Goal: Task Accomplishment & Management: Manage account settings

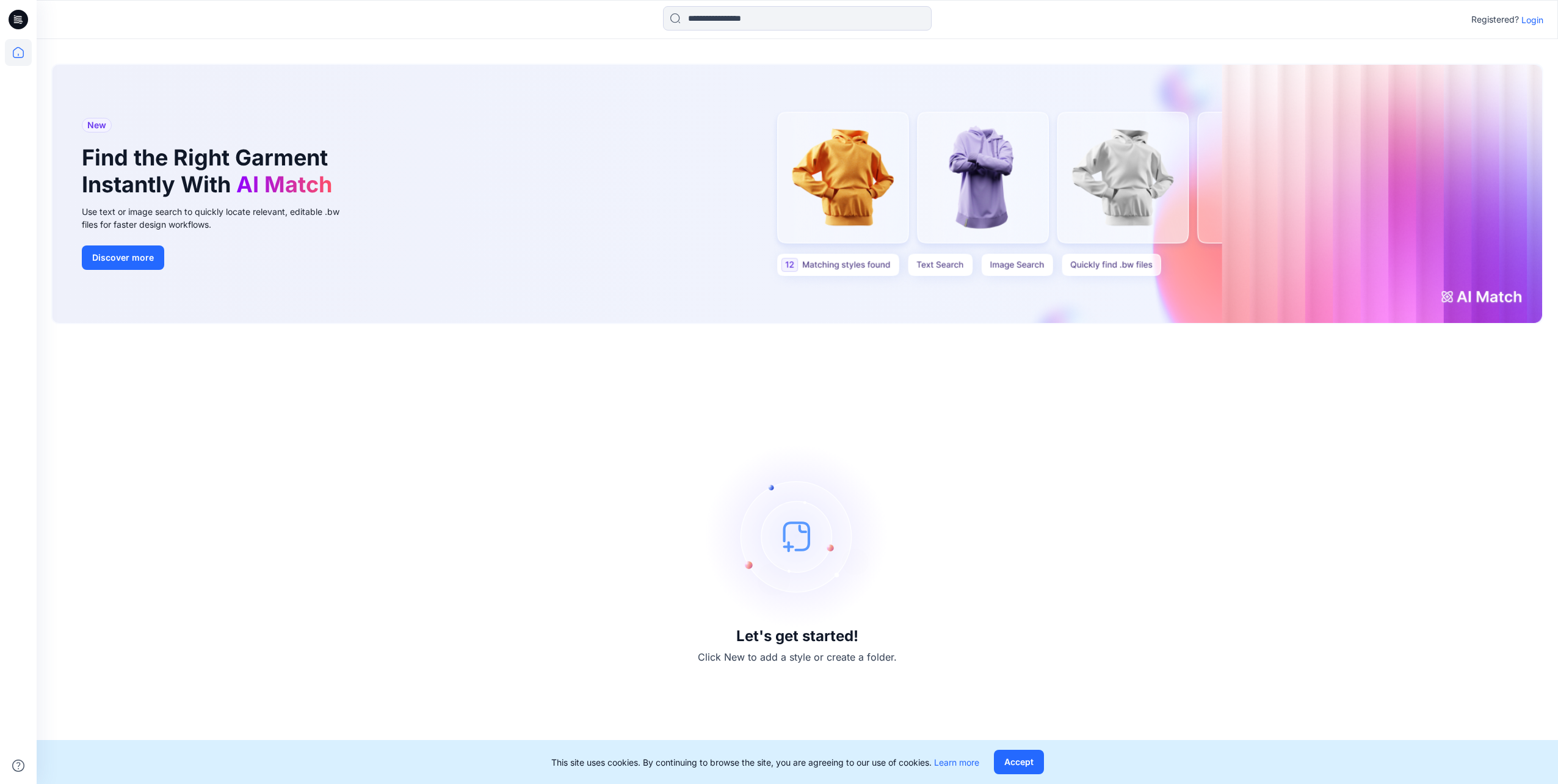
click at [1531, 23] on p "Login" at bounding box center [1532, 20] width 22 height 13
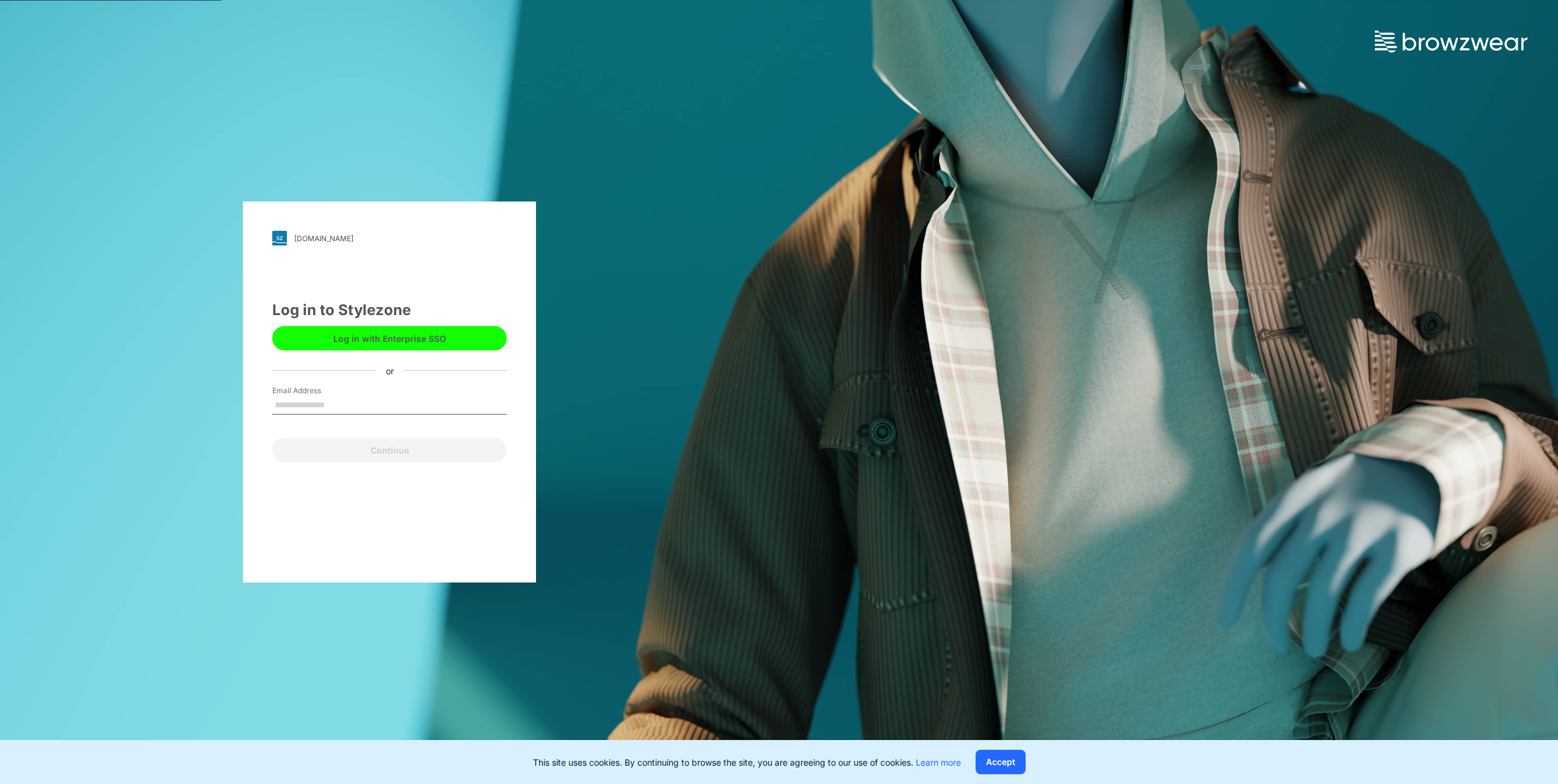
click at [325, 400] on input "Email Address" at bounding box center [390, 405] width 234 height 19
type input "**********"
click at [346, 453] on button "Continue" at bounding box center [390, 450] width 234 height 24
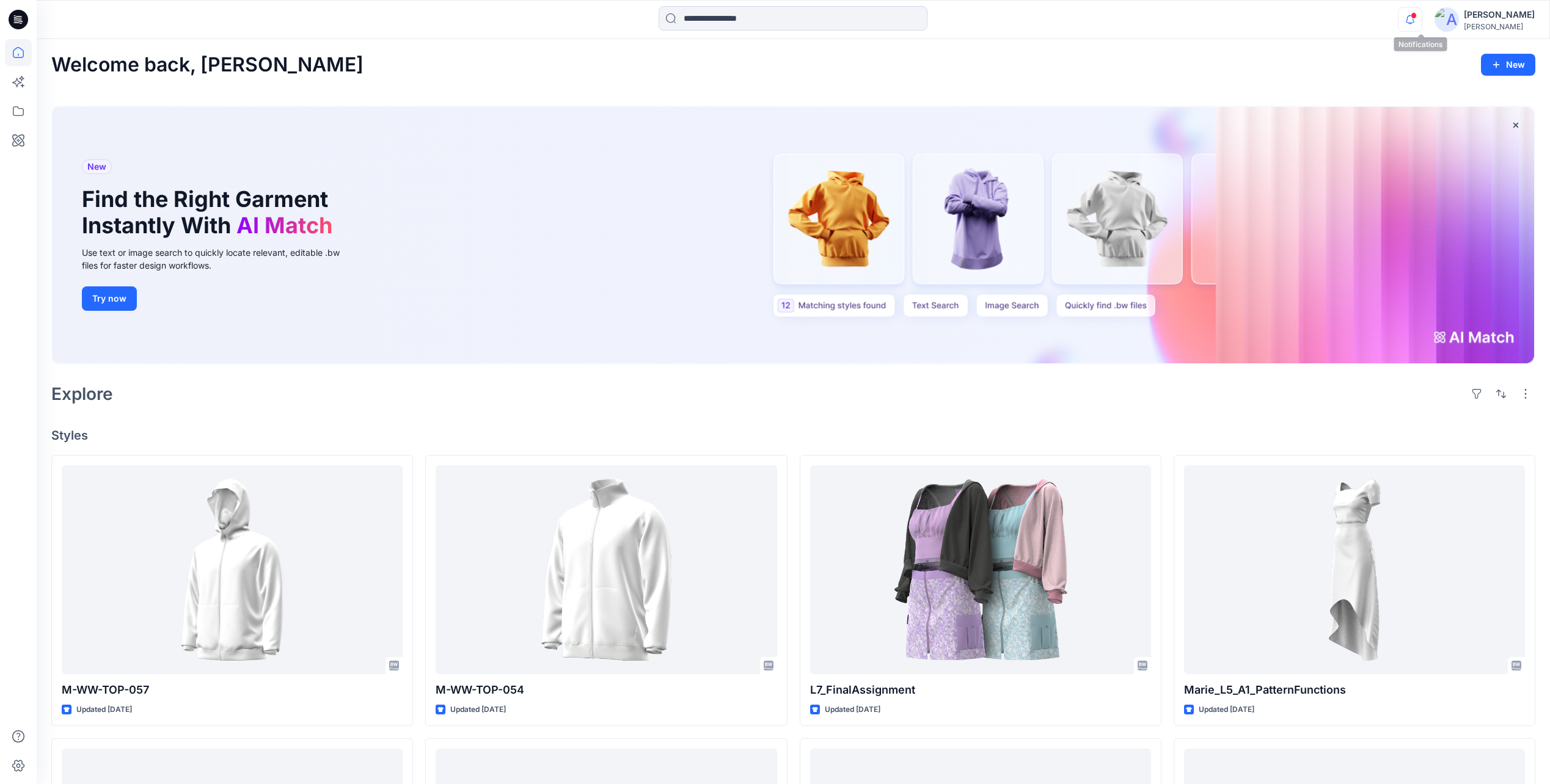
click at [1421, 24] on icon "button" at bounding box center [1410, 19] width 23 height 24
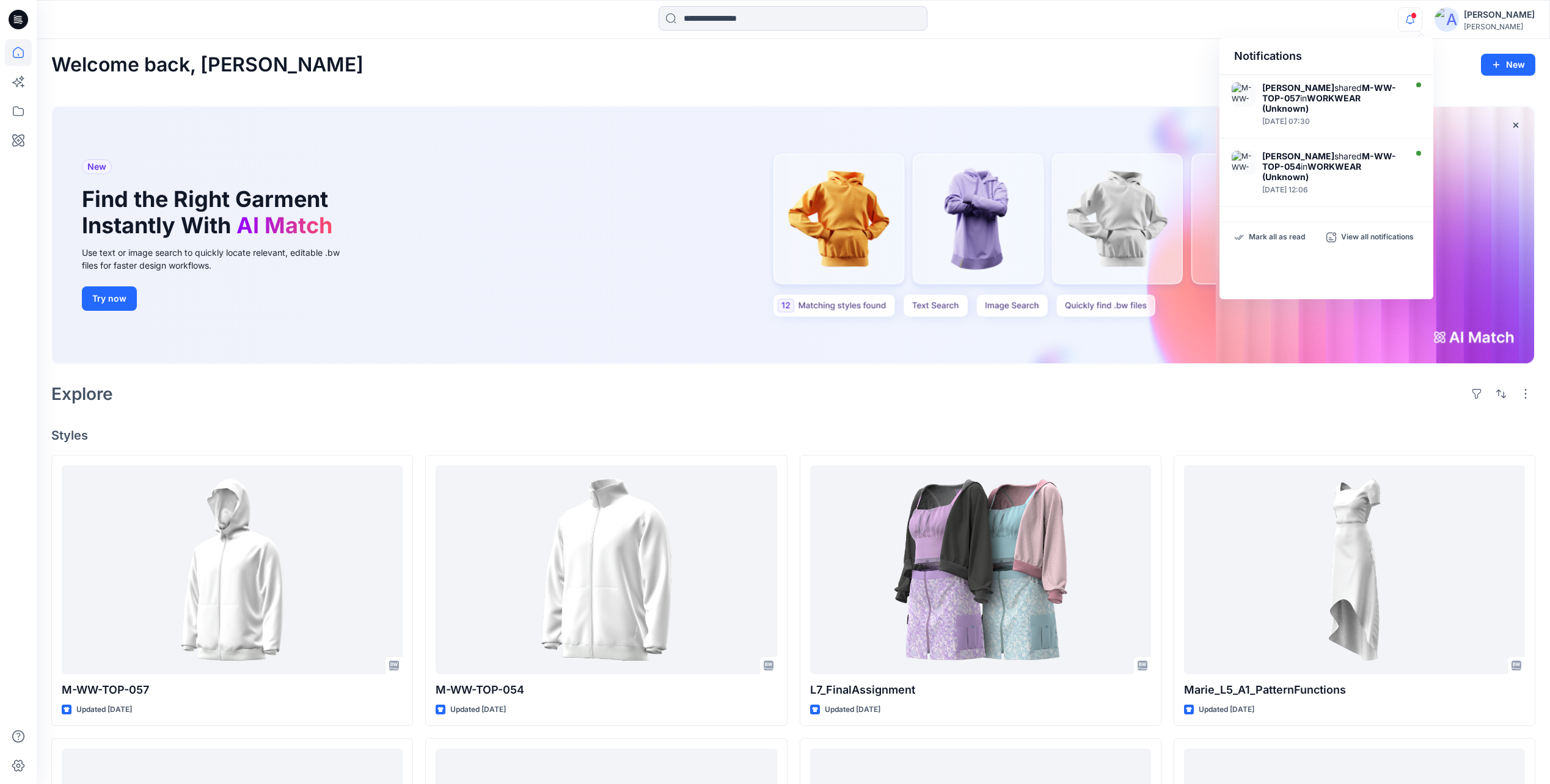
click at [1480, 31] on div "Fanny Ahrman Helly Hansen" at bounding box center [1499, 19] width 71 height 24
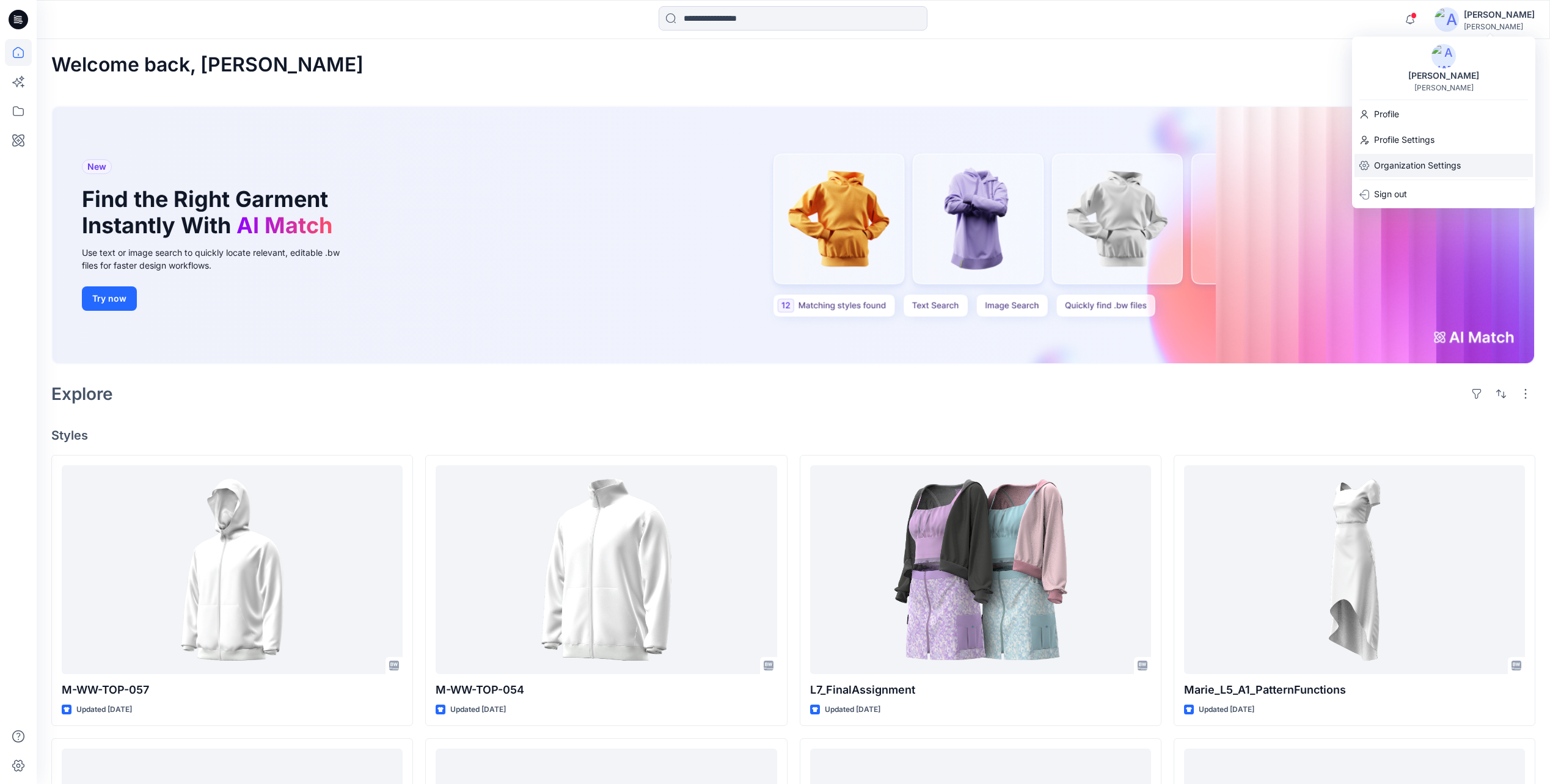
click at [1420, 157] on p "Organization Settings" at bounding box center [1416, 165] width 87 height 23
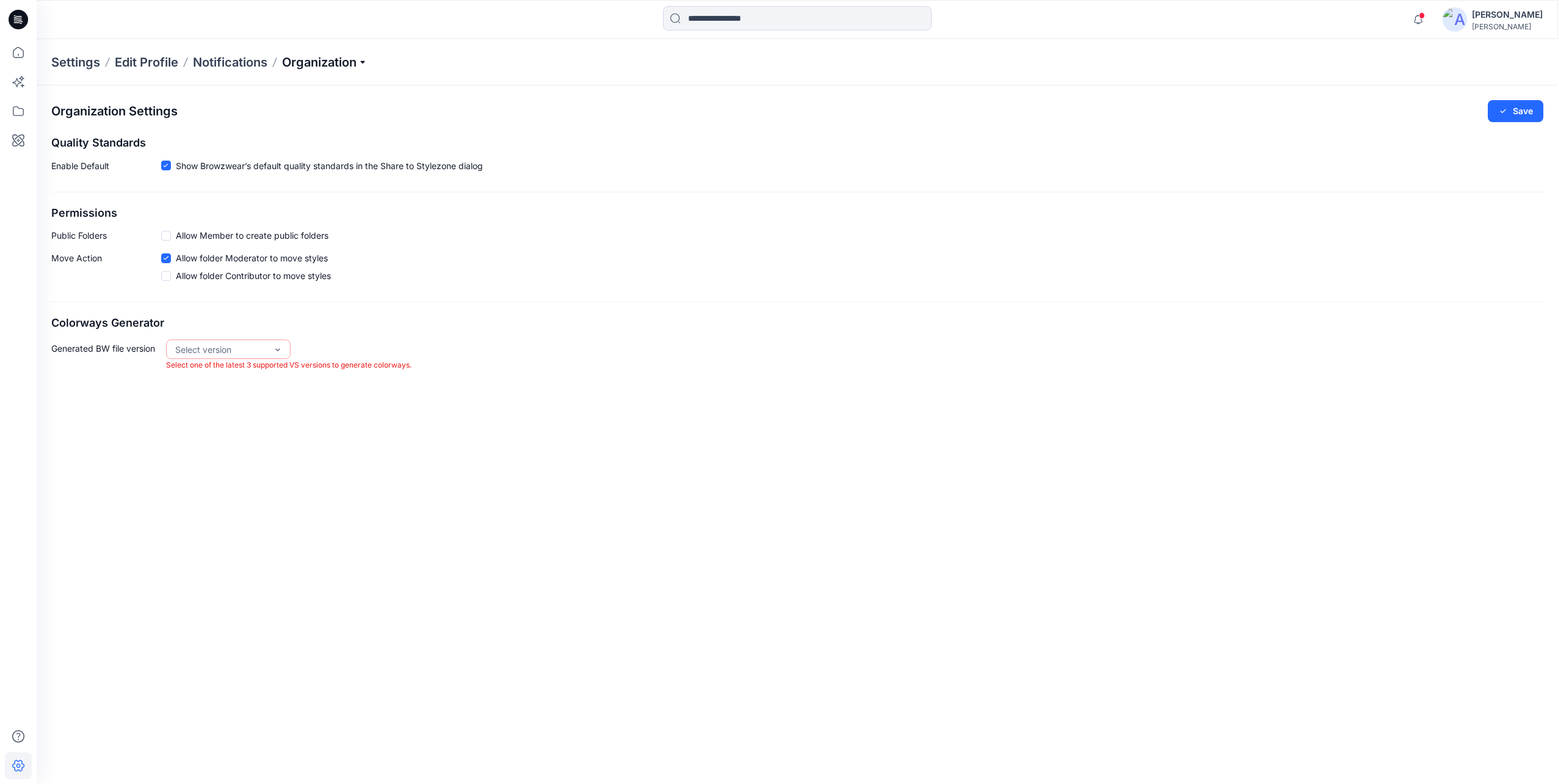
click at [322, 64] on p "Organization" at bounding box center [325, 62] width 86 height 17
click at [279, 94] on link "Invite/Edit Users" at bounding box center [326, 90] width 178 height 24
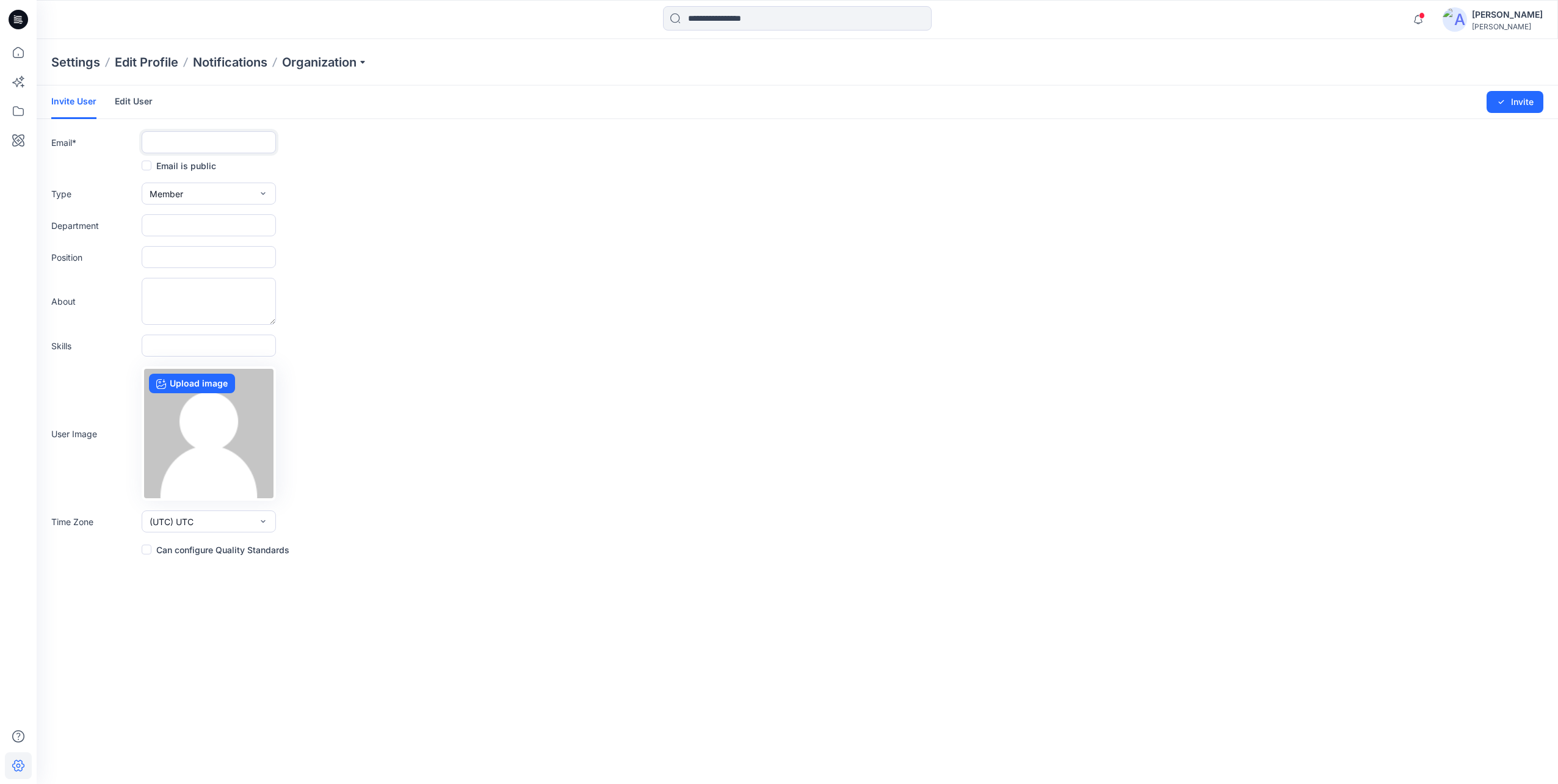
click at [171, 142] on input "text" at bounding box center [209, 142] width 134 height 22
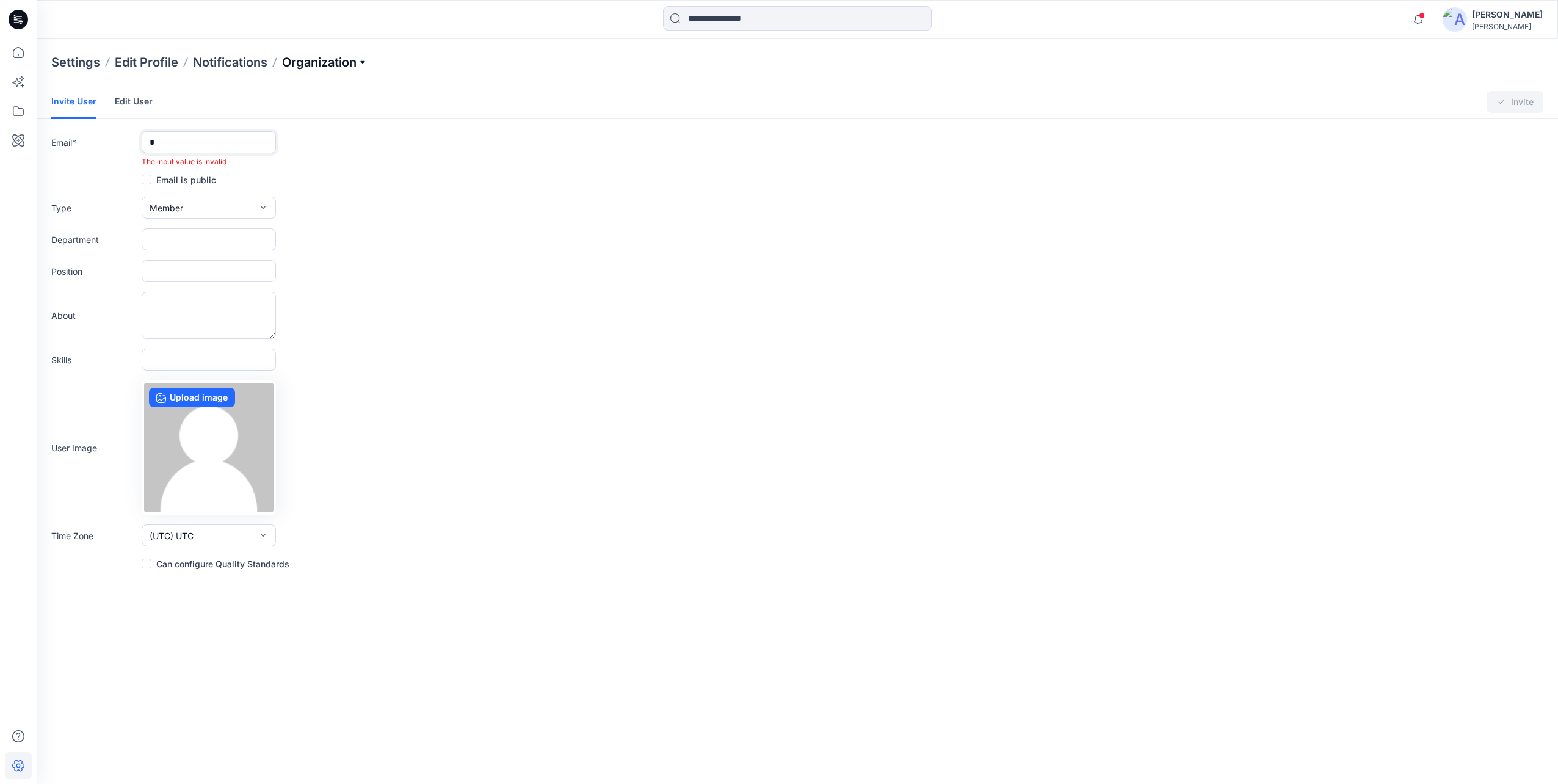
type input "*"
click at [356, 63] on p "Organization" at bounding box center [325, 62] width 86 height 17
click at [272, 217] on link "User Roles" at bounding box center [326, 212] width 178 height 24
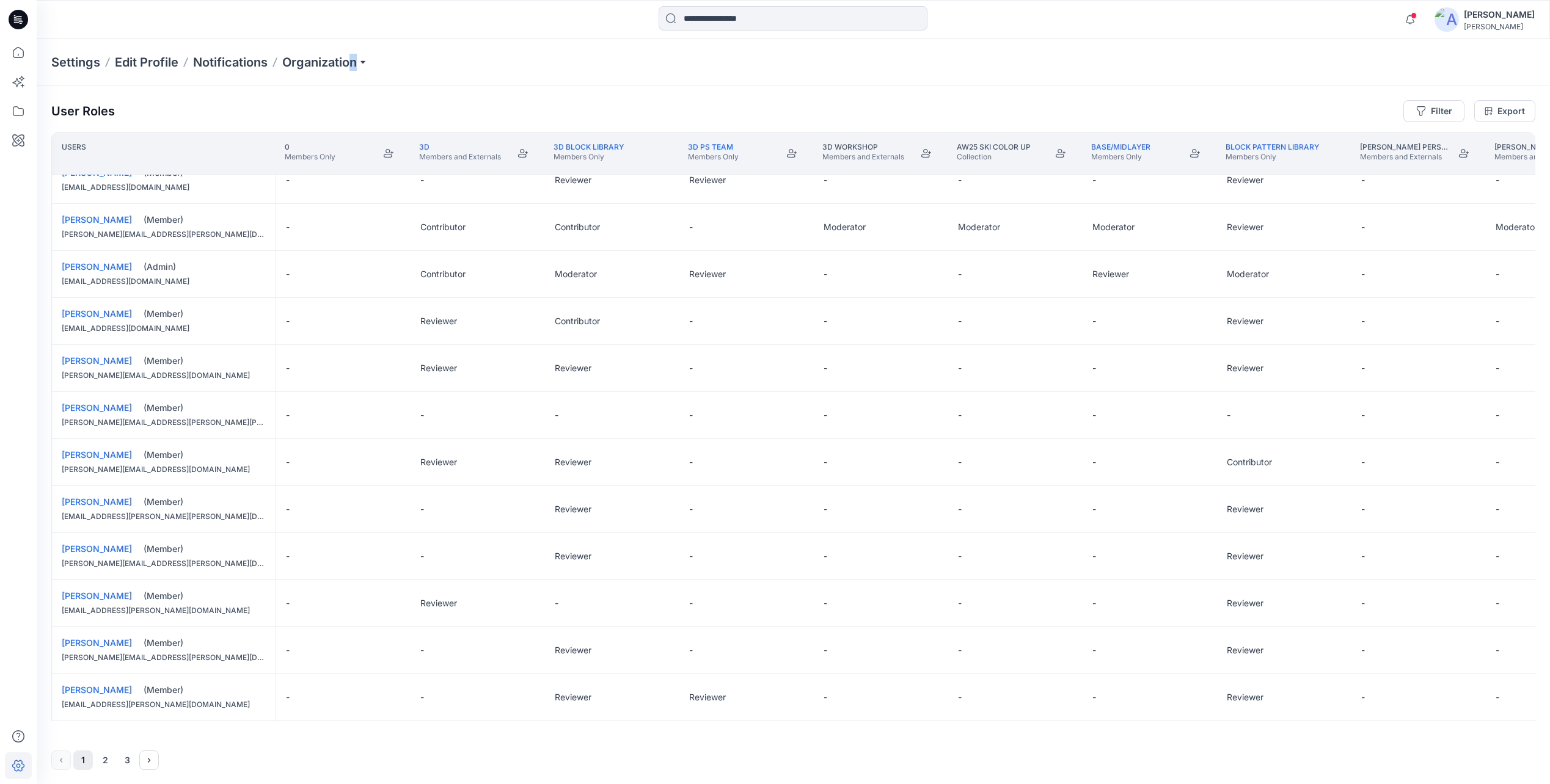
scroll to position [1, 0]
click at [157, 753] on button "Next" at bounding box center [149, 759] width 19 height 19
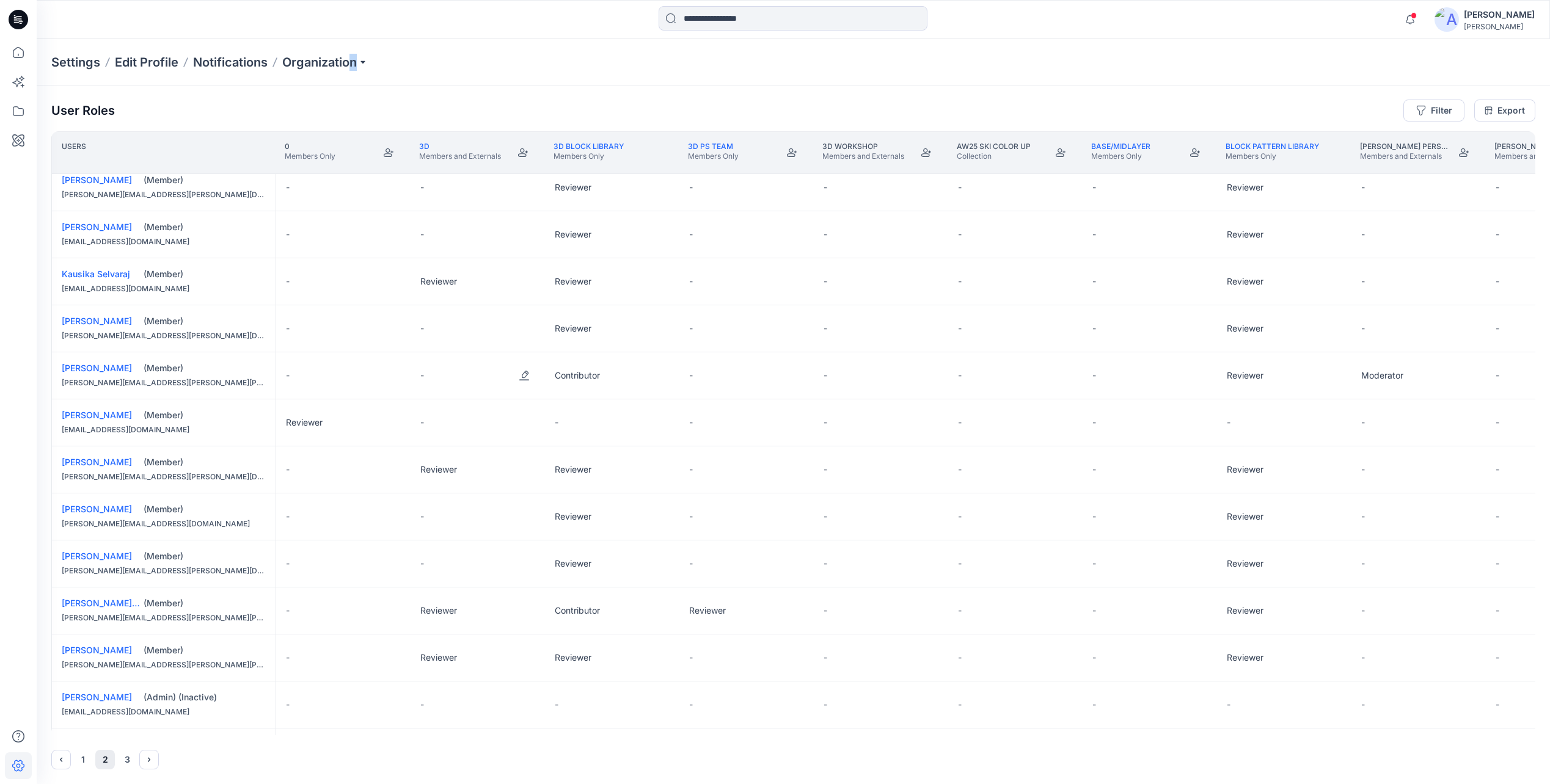
scroll to position [0, 0]
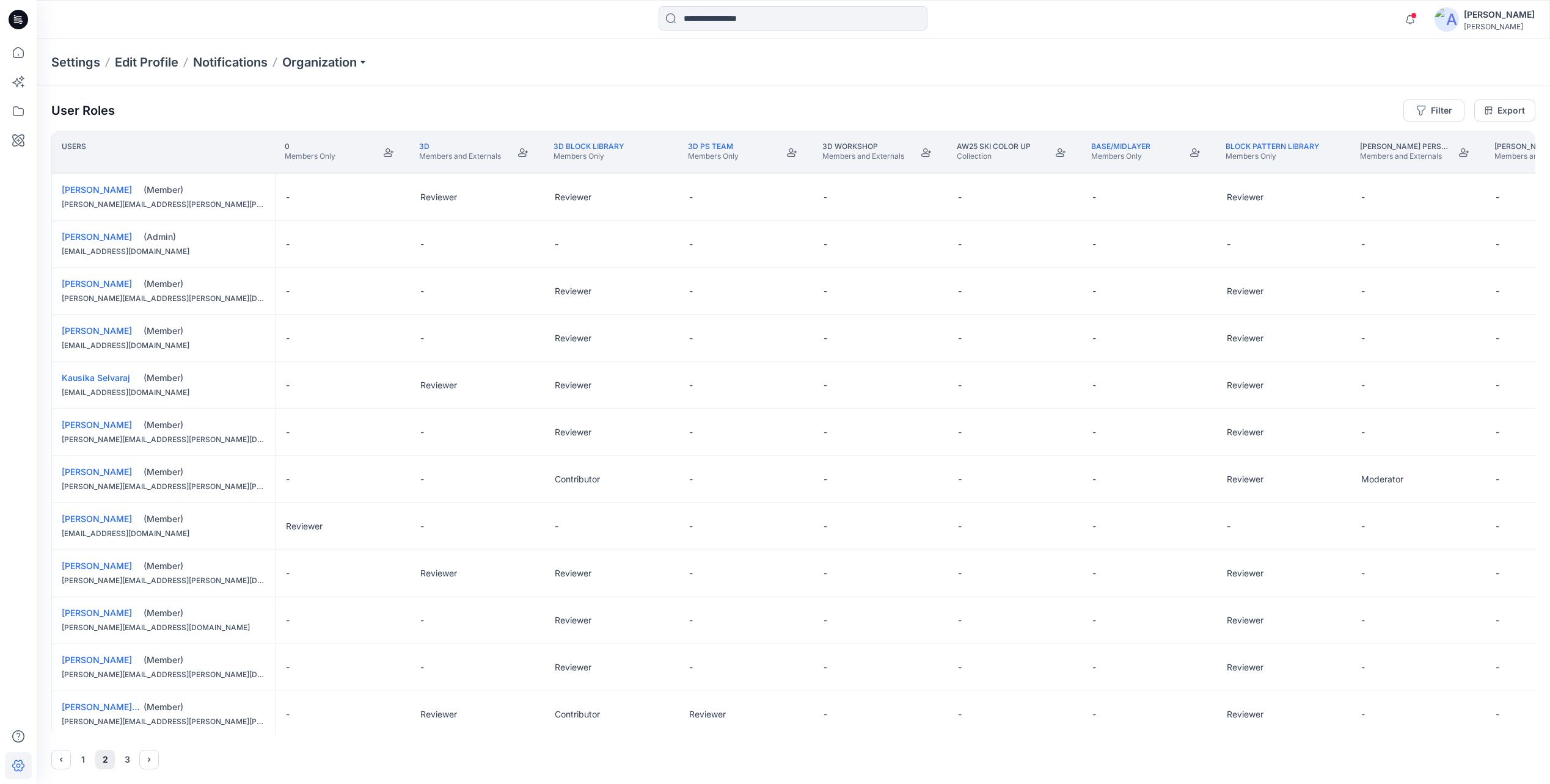
click at [1480, 20] on div "[PERSON_NAME]" at bounding box center [1499, 14] width 71 height 15
click at [351, 54] on p "Organization" at bounding box center [325, 62] width 86 height 17
click at [287, 96] on link "Invite/Edit Users" at bounding box center [326, 90] width 178 height 24
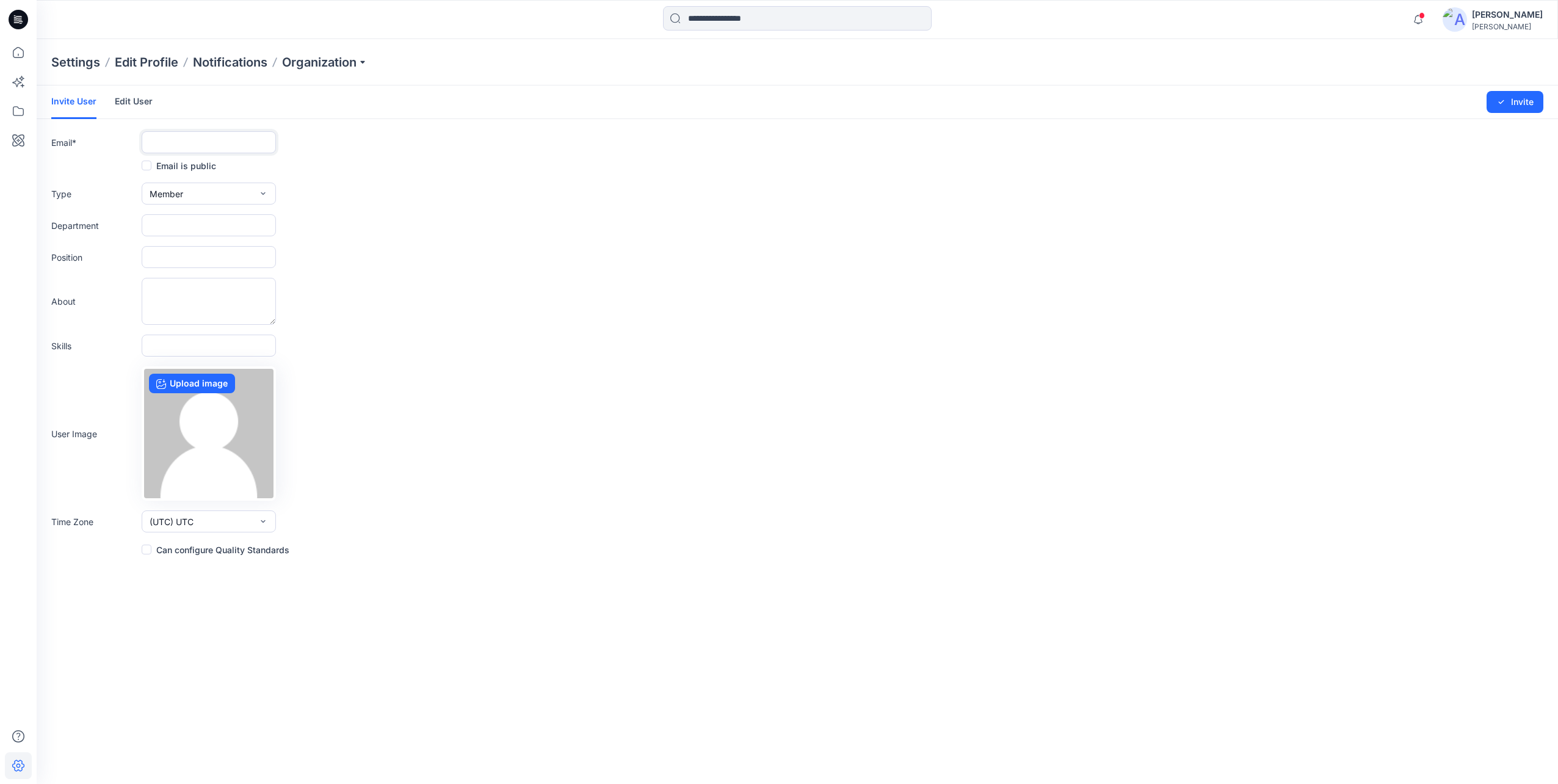
click at [216, 132] on input "text" at bounding box center [209, 142] width 134 height 22
paste input "**********"
type input "**********"
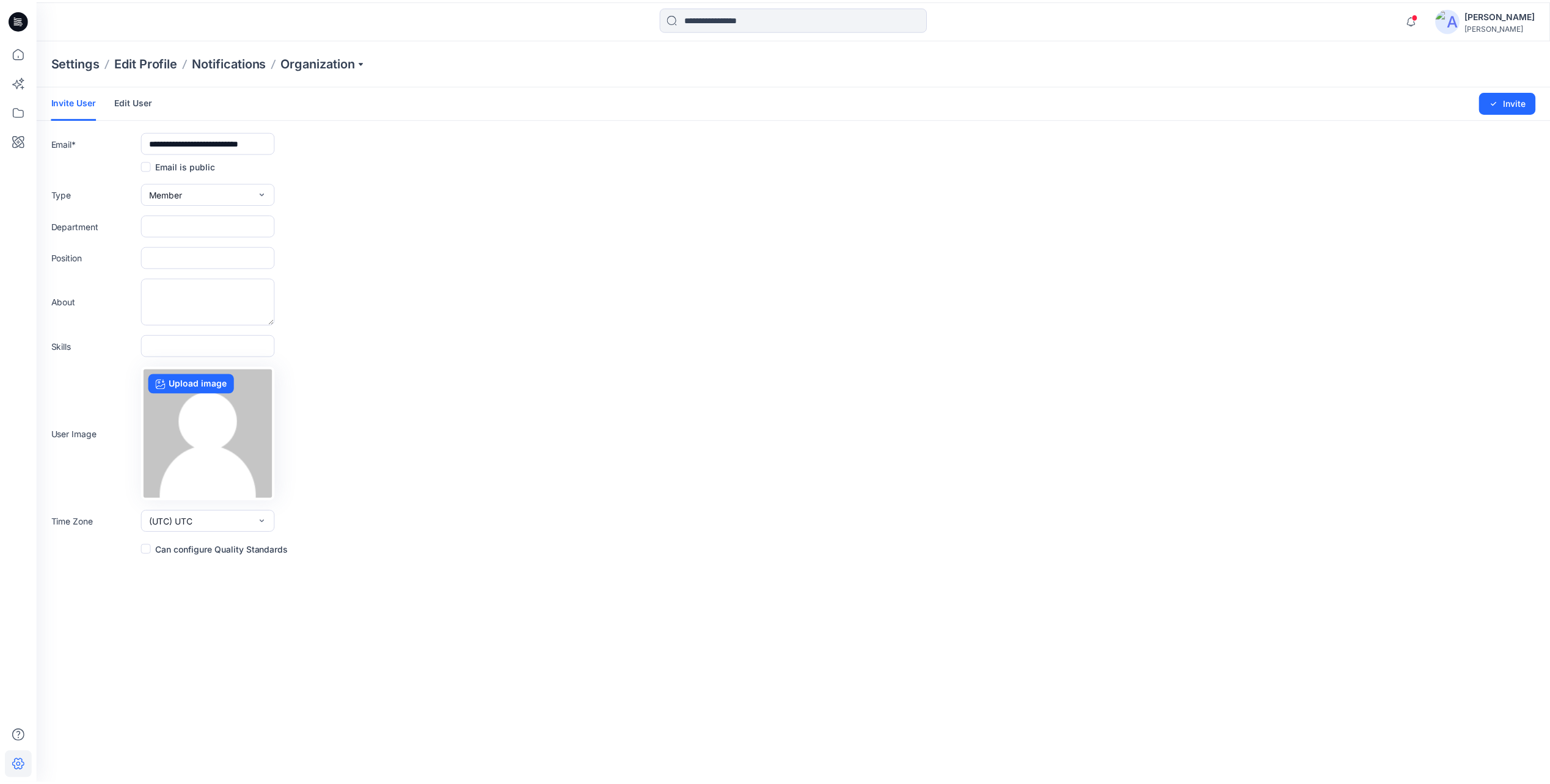
scroll to position [0, 0]
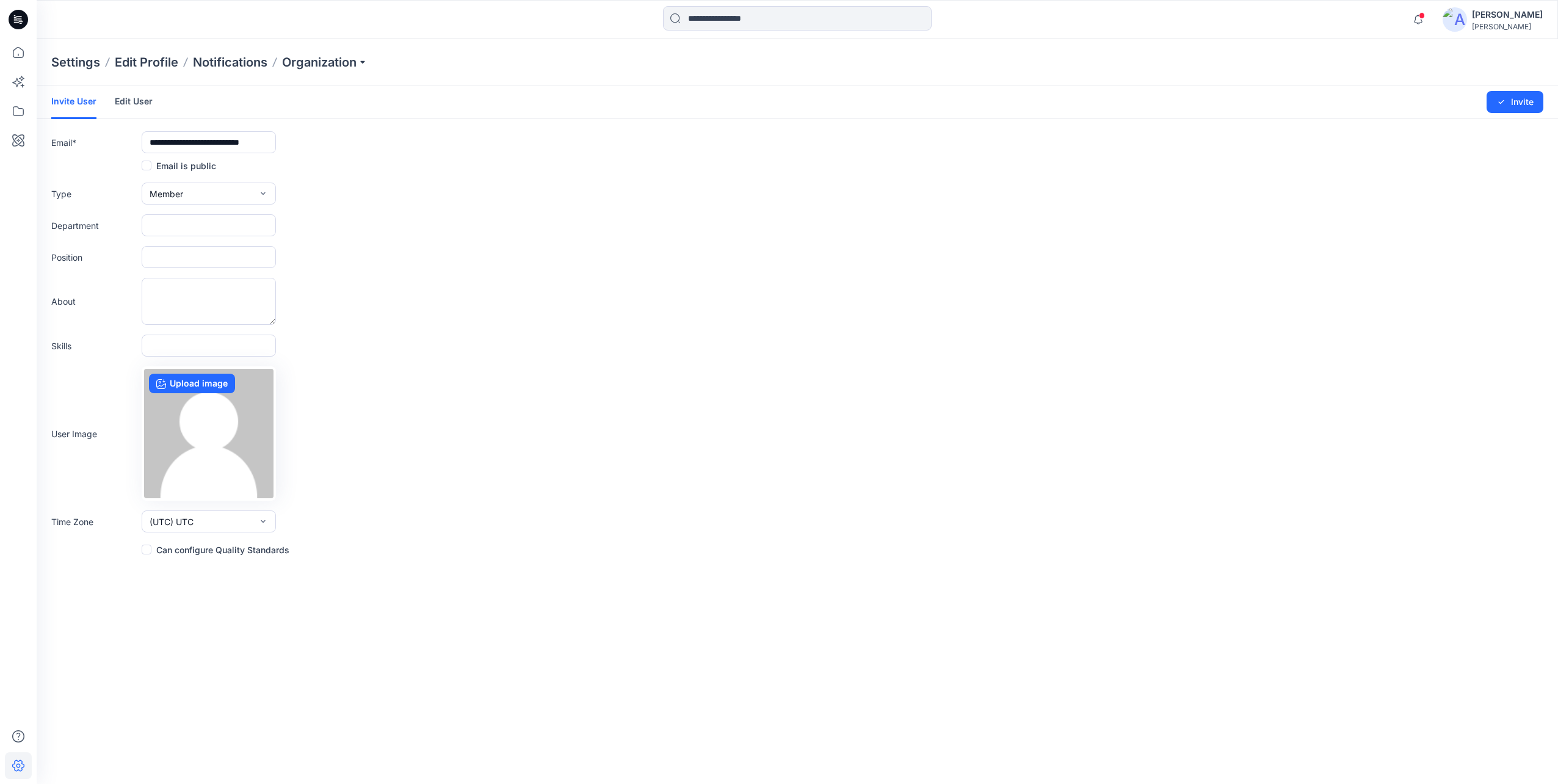
click at [301, 192] on div "Type Member External Member Admin" at bounding box center [798, 193] width 1492 height 22
click at [245, 232] on input "text" at bounding box center [209, 225] width 134 height 22
drag, startPoint x: 411, startPoint y: 197, endPoint x: 373, endPoint y: 183, distance: 40.5
click at [412, 197] on div "Type Member External Member Admin" at bounding box center [798, 193] width 1492 height 22
click at [1511, 105] on button "Invite" at bounding box center [1514, 101] width 56 height 22
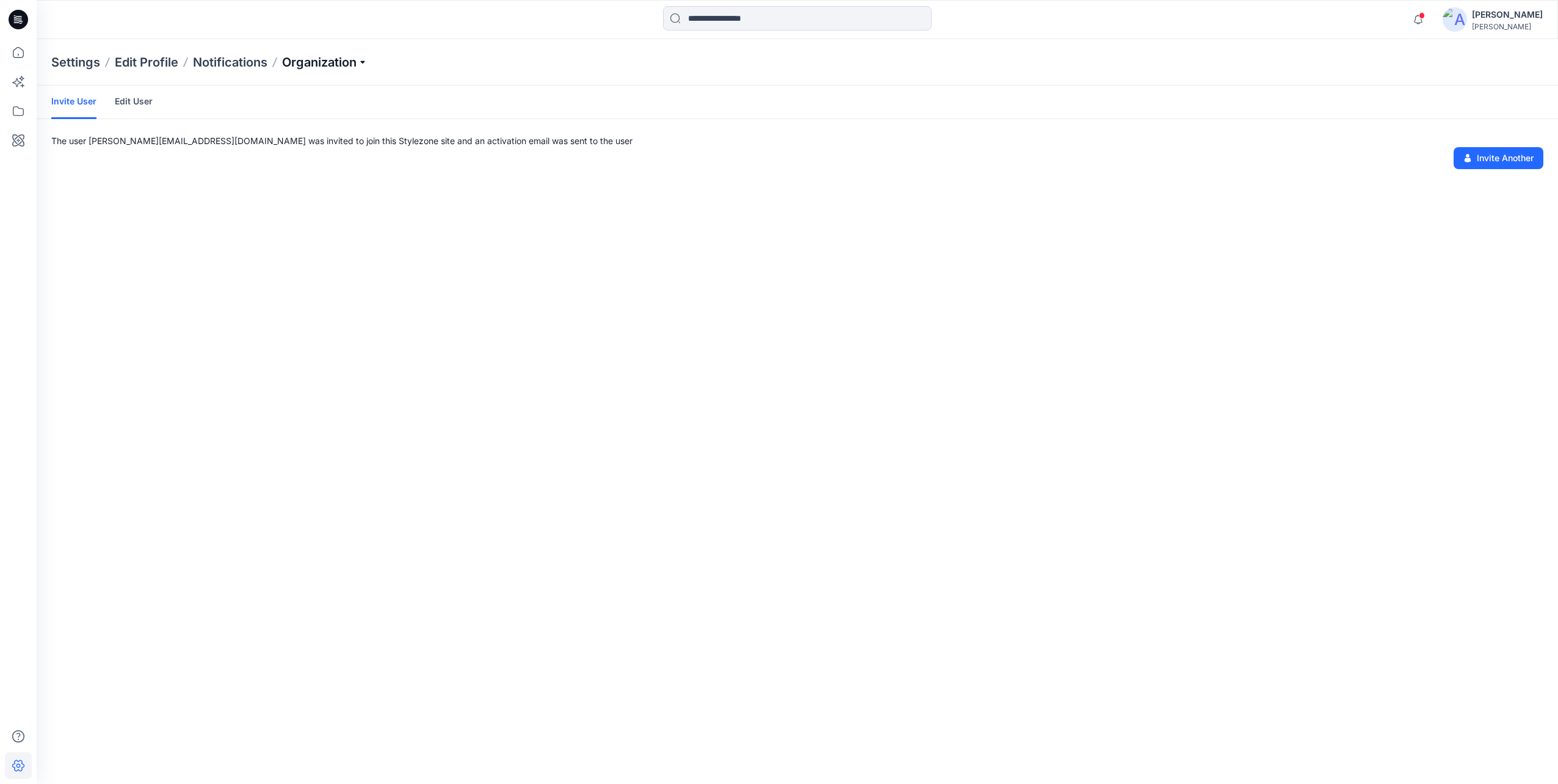
click at [322, 67] on p "Organization" at bounding box center [325, 62] width 86 height 17
click at [280, 211] on link "User Roles" at bounding box center [326, 212] width 178 height 24
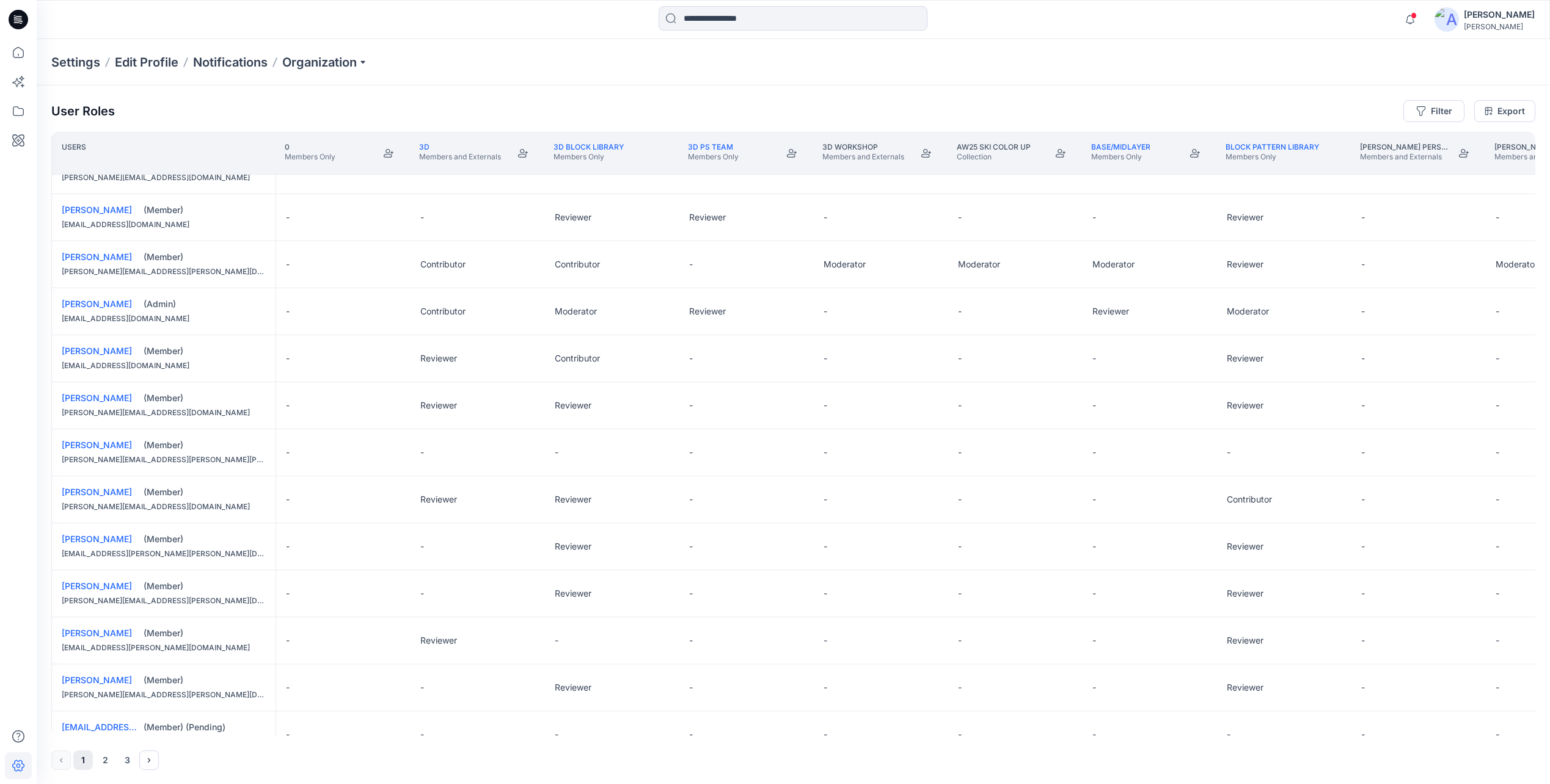
scroll to position [631, 0]
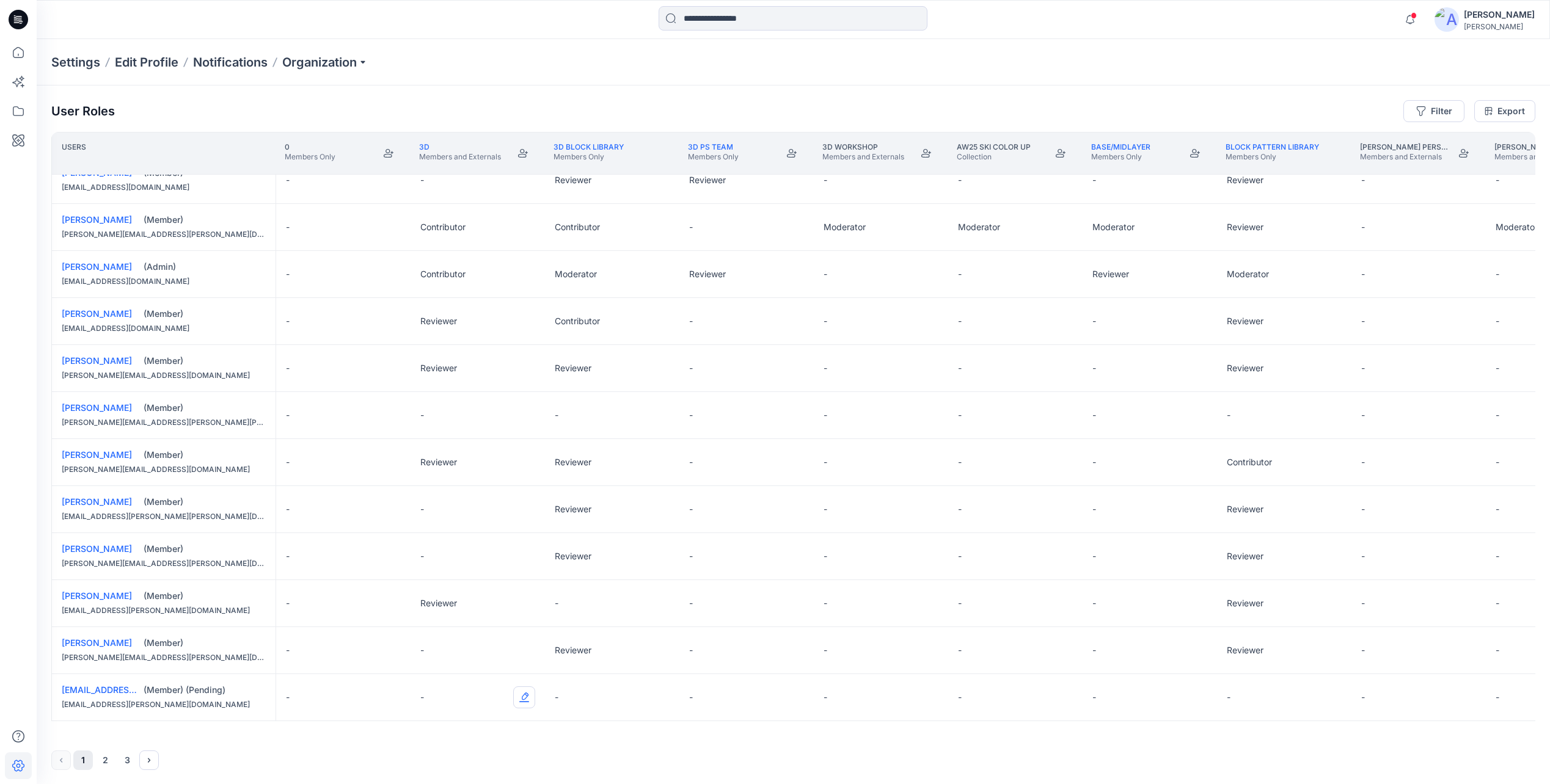
click at [526, 695] on button "Edit Role" at bounding box center [524, 697] width 22 height 22
click at [431, 617] on button "Reviewer" at bounding box center [466, 621] width 132 height 22
drag, startPoint x: 658, startPoint y: 695, endPoint x: 651, endPoint y: 739, distance: 44.6
click at [664, 693] on button "Edit Role" at bounding box center [658, 697] width 22 height 22
click at [596, 627] on button "Reviewer" at bounding box center [601, 621] width 132 height 22
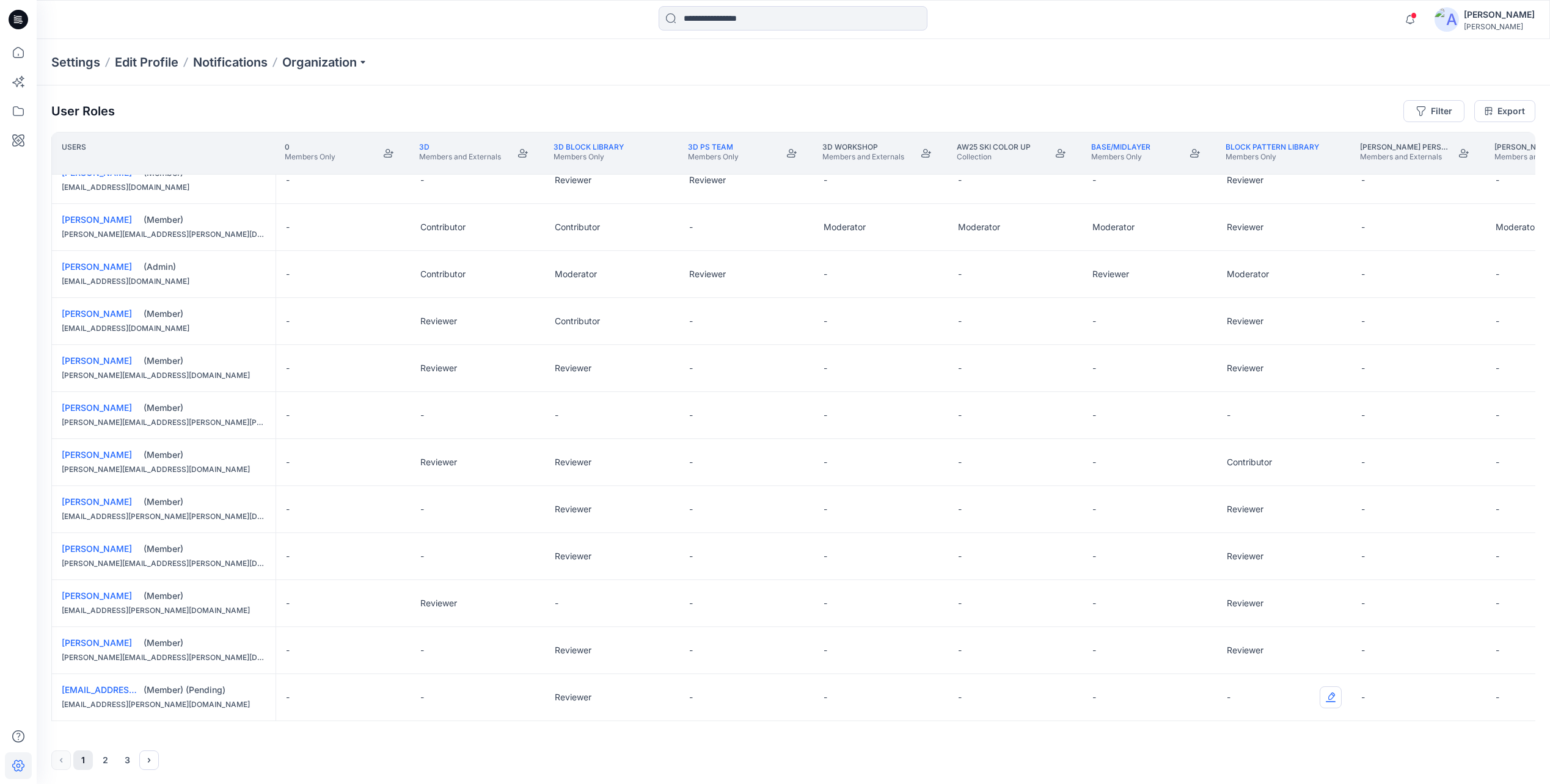
click at [1329, 695] on button "Edit Role" at bounding box center [1330, 697] width 22 height 22
click at [1248, 625] on button "Reviewer" at bounding box center [1273, 621] width 132 height 22
drag, startPoint x: 771, startPoint y: 78, endPoint x: 764, endPoint y: 72, distance: 9.2
click at [771, 78] on div "Settings Edit Profile Notifications Organization" at bounding box center [793, 62] width 1513 height 46
click at [21, 19] on icon at bounding box center [19, 18] width 6 height 1
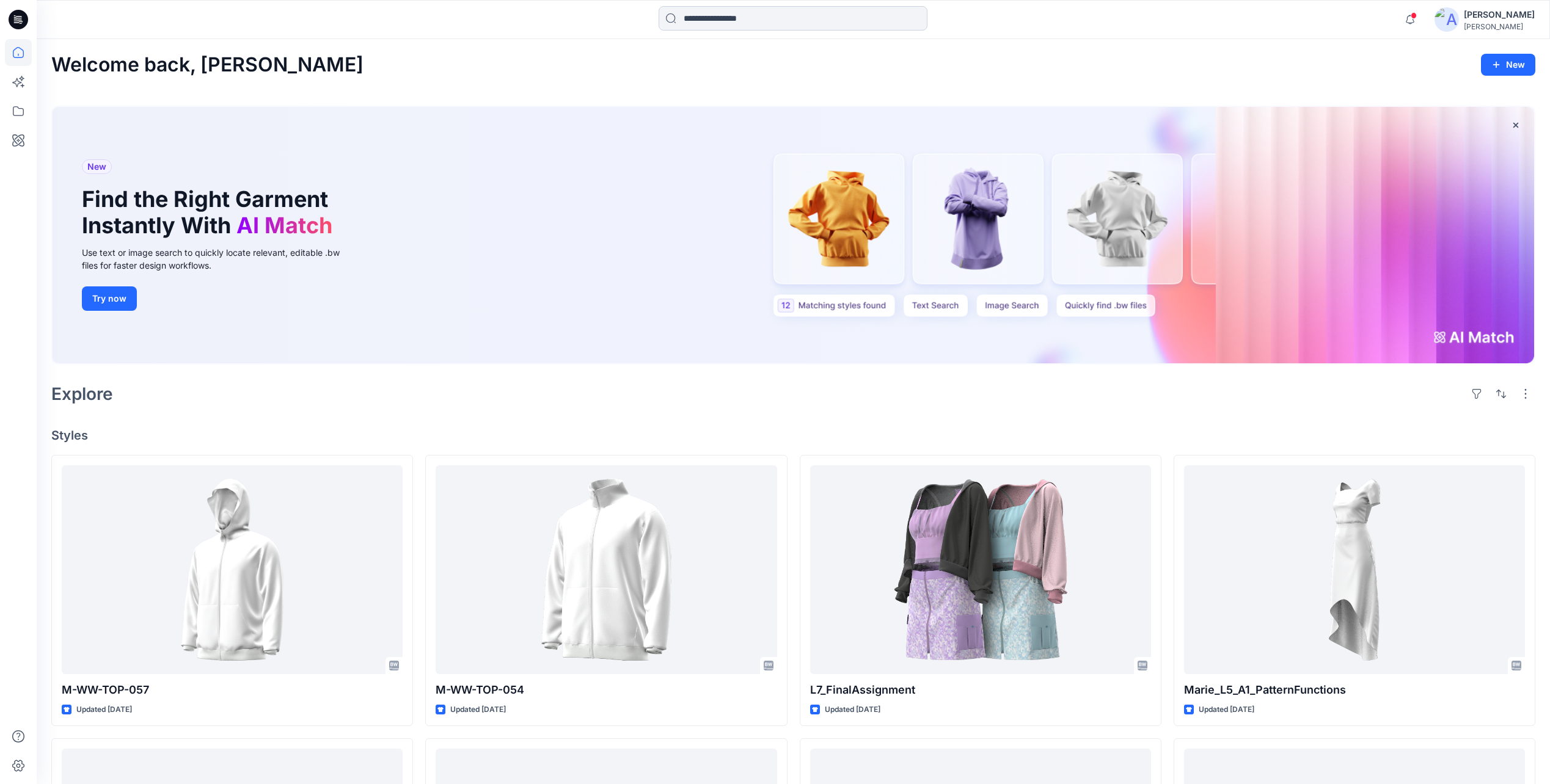
drag, startPoint x: 970, startPoint y: 86, endPoint x: 727, endPoint y: 23, distance: 251.0
click at [970, 86] on div "Welcome back, Fanny New New Find the Right Garment Instantly With AI Match Use …" at bounding box center [793, 695] width 1513 height 1312
click at [122, 61] on h2 "Welcome back, [PERSON_NAME]" at bounding box center [207, 65] width 312 height 23
click at [23, 19] on icon at bounding box center [18, 19] width 19 height 19
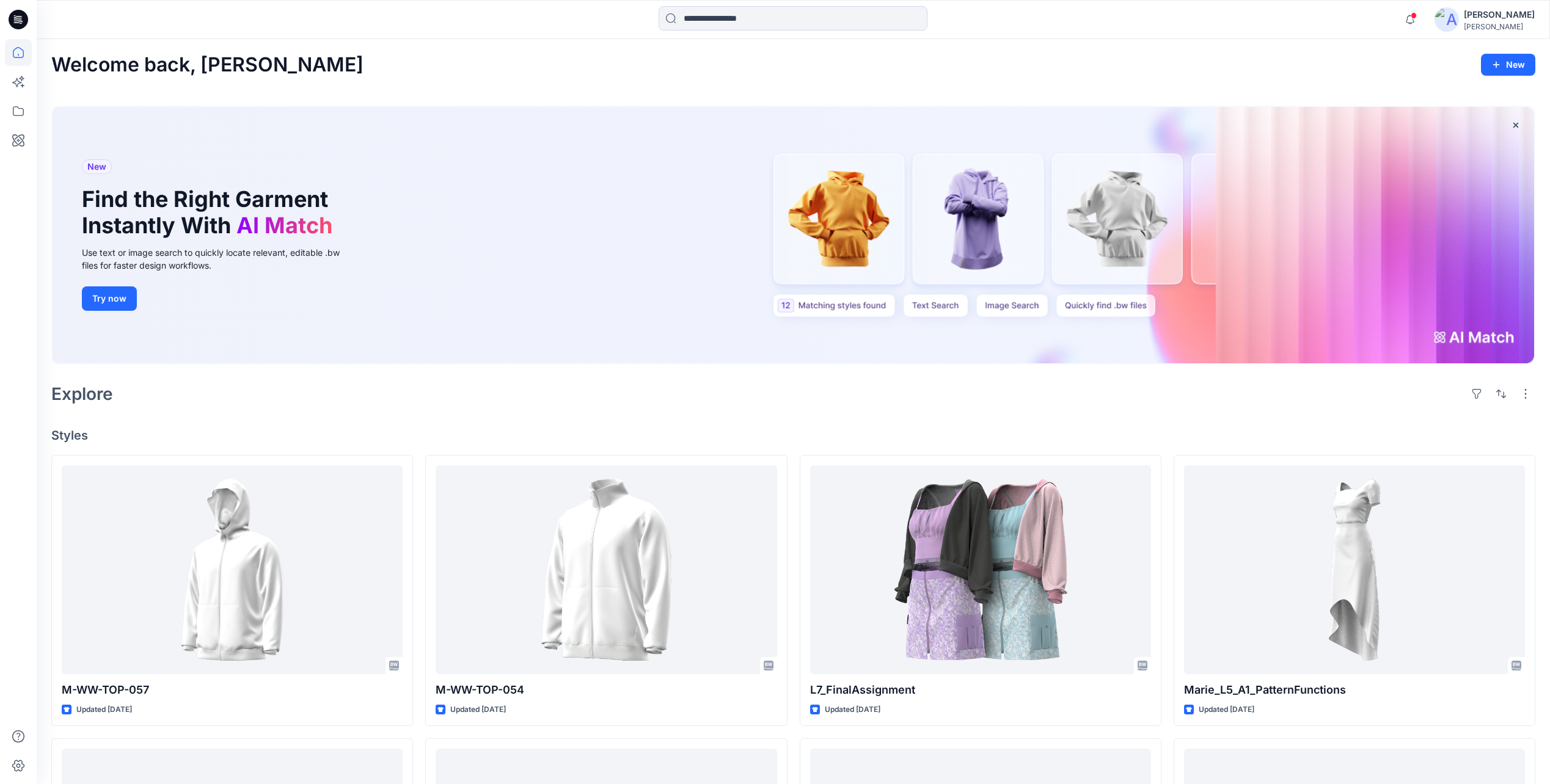
click at [1514, 32] on div "Notifications Ida-Charlotte Juvkam shared M-WW-TOP-057 in WORKWEAR (Unknown) Tu…" at bounding box center [793, 19] width 1513 height 39
click at [1479, 24] on div "[PERSON_NAME]" at bounding box center [1499, 26] width 71 height 9
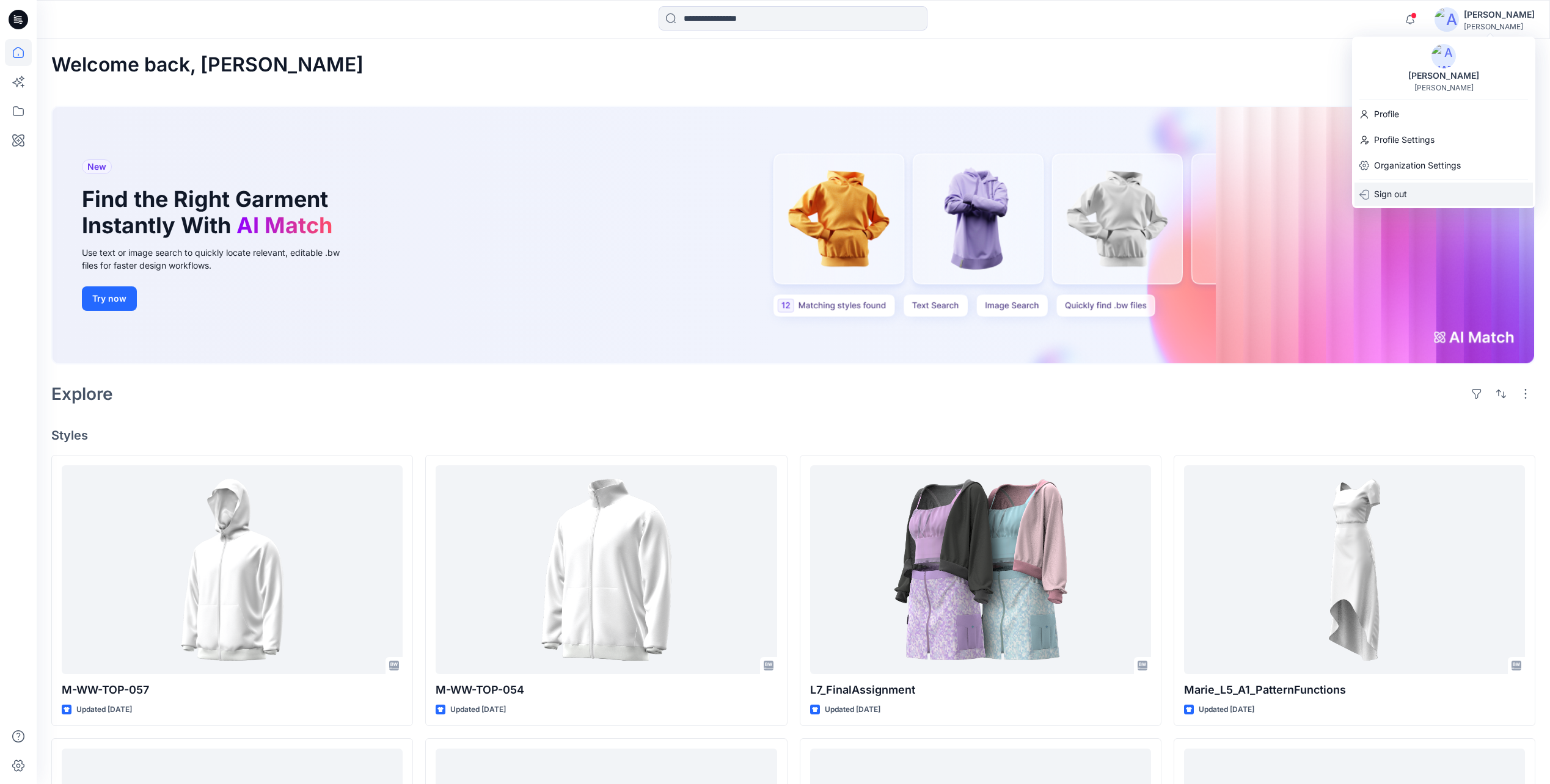
click at [1398, 191] on p "Sign out" at bounding box center [1390, 194] width 33 height 23
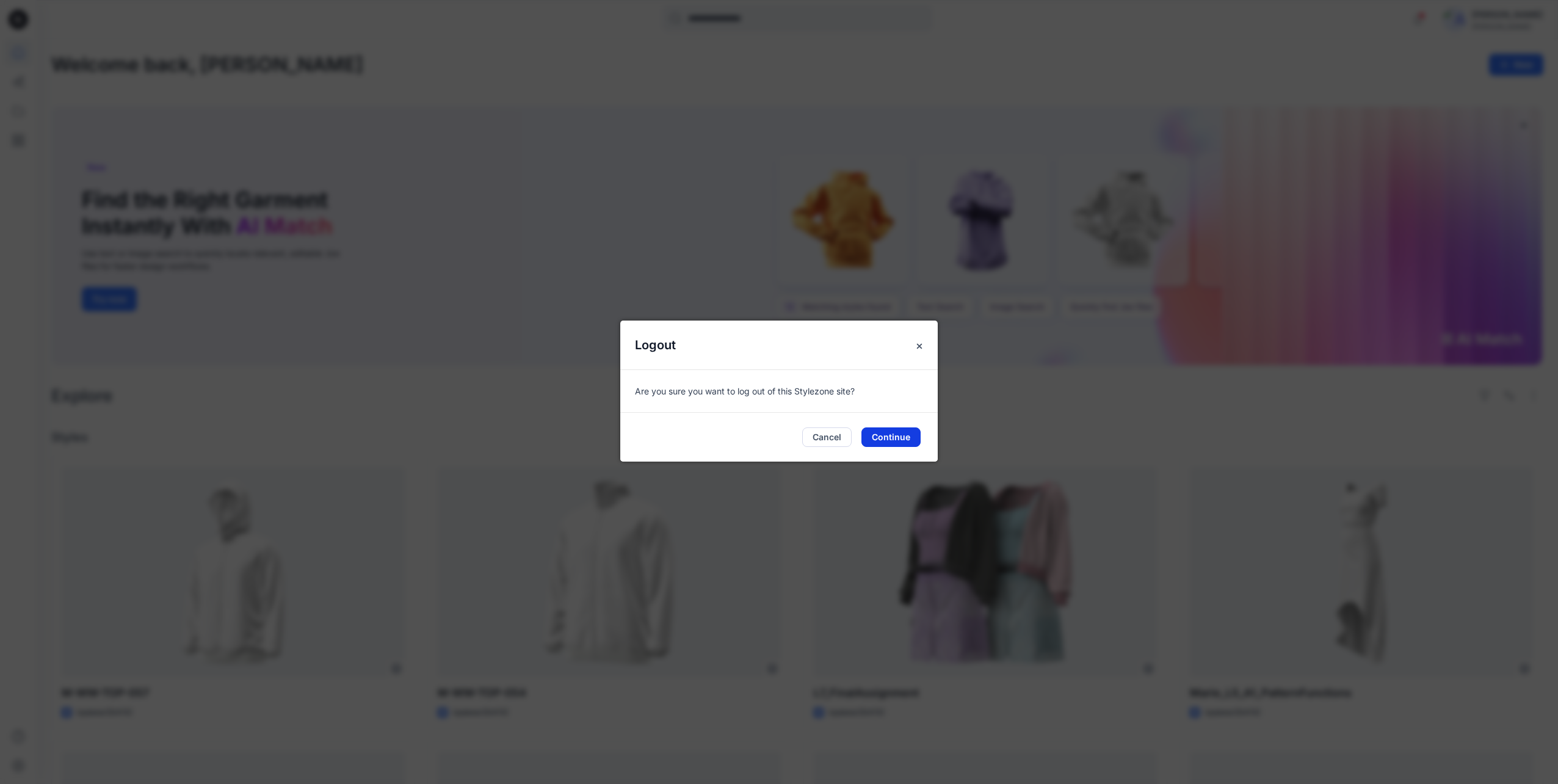
click at [893, 431] on button "Continue" at bounding box center [891, 437] width 59 height 19
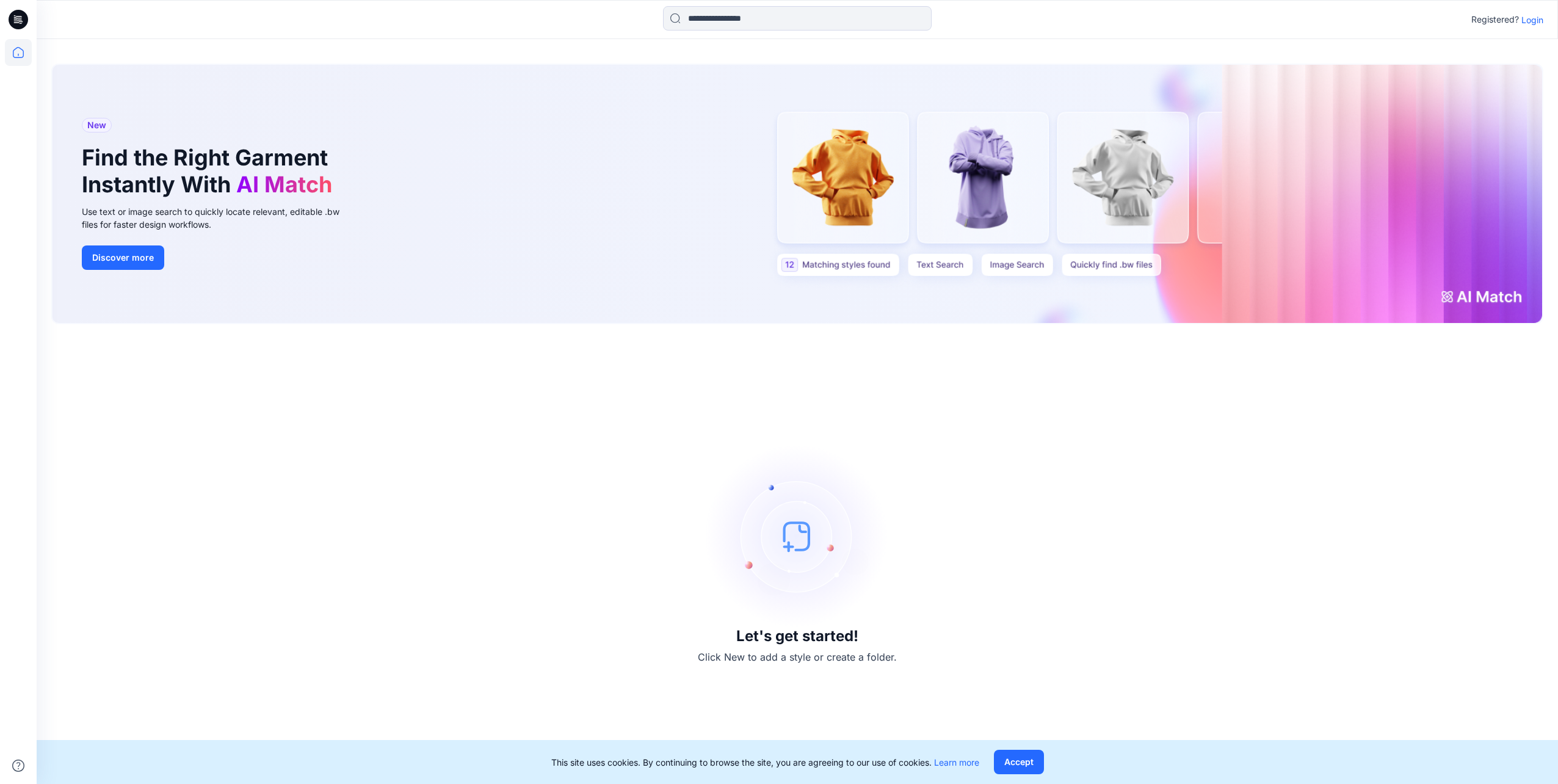
drag, startPoint x: 174, startPoint y: 433, endPoint x: 365, endPoint y: 90, distance: 392.6
click at [174, 433] on div "Let's get started! Click New to add a style or create a folder." at bounding box center [798, 554] width 1492 height 430
click at [1533, 21] on p "Login" at bounding box center [1532, 20] width 22 height 13
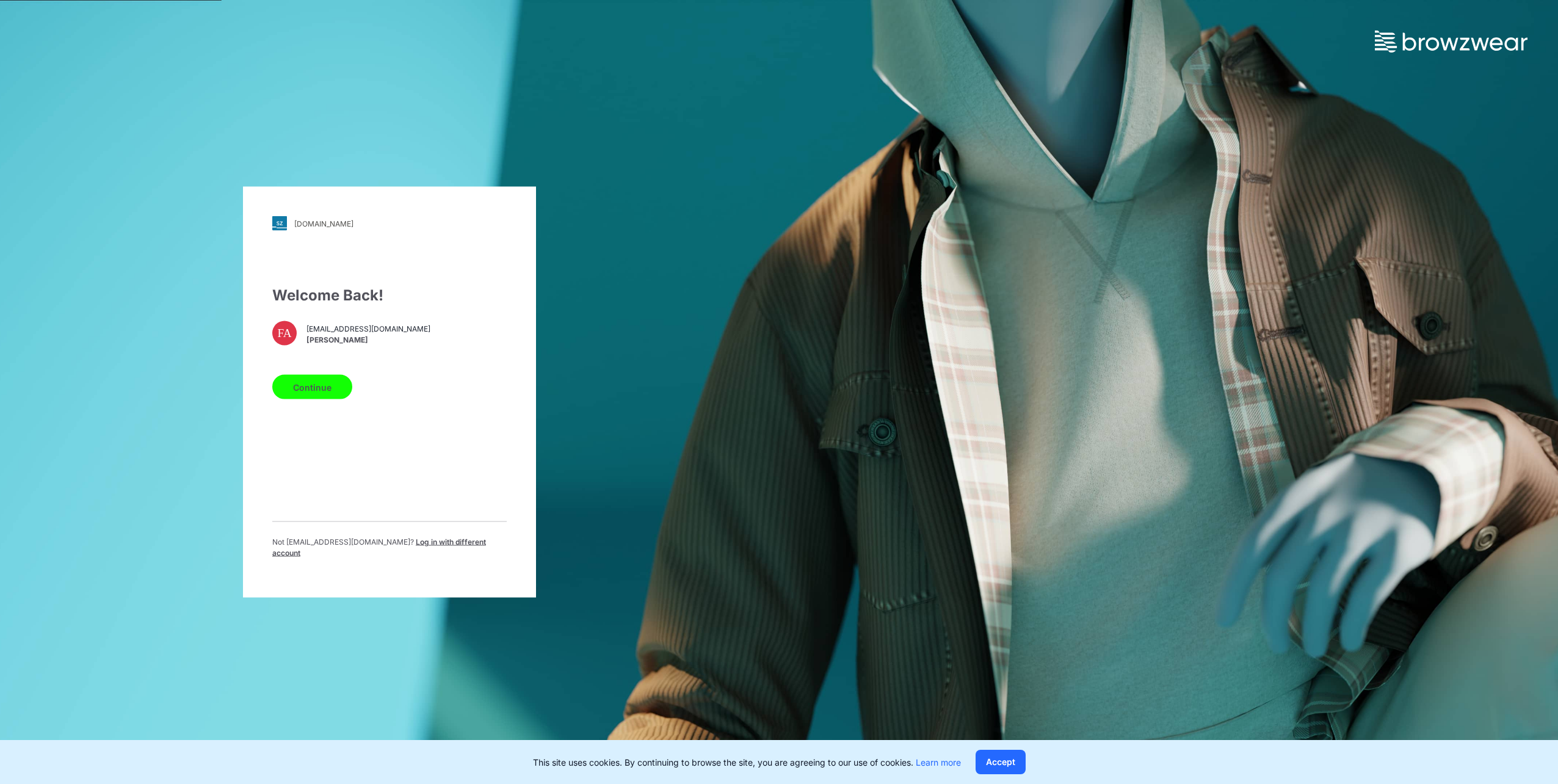
click at [303, 393] on button "Continue" at bounding box center [312, 387] width 80 height 24
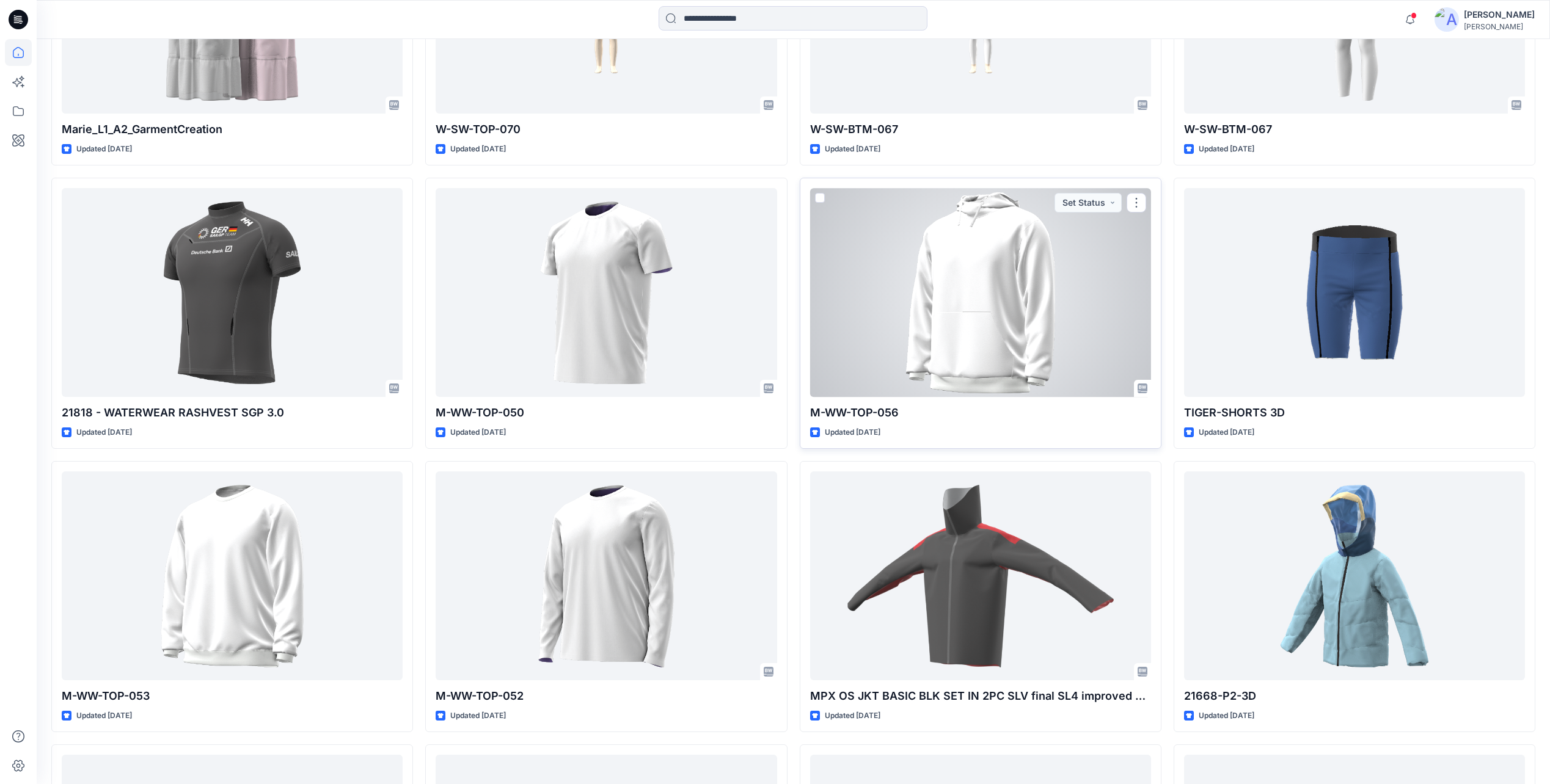
scroll to position [1239, 0]
